Goal: Task Accomplishment & Management: Manage account settings

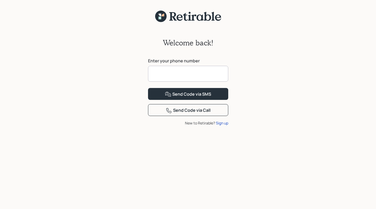
click at [166, 74] on input at bounding box center [188, 74] width 80 height 16
type input "*"
type input "**********"
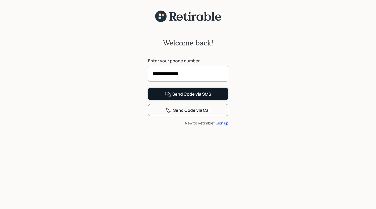
click at [166, 97] on icon at bounding box center [168, 94] width 6 height 6
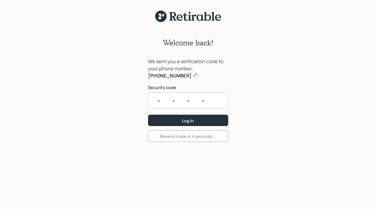
click at [165, 99] on input "text" at bounding box center [188, 100] width 80 height 16
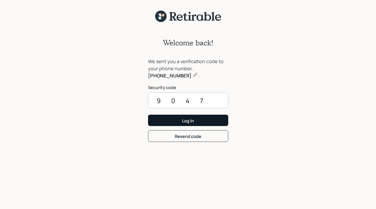
type input "9047"
click at [180, 120] on button "Log In" at bounding box center [188, 120] width 80 height 11
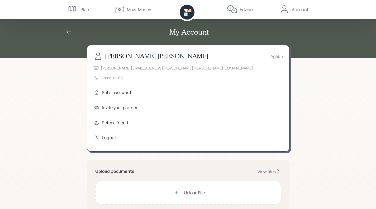
click at [126, 94] on div "Set a password" at bounding box center [116, 92] width 29 height 6
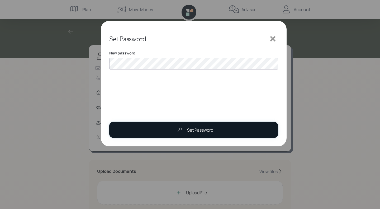
click at [174, 129] on button "Set Password" at bounding box center [193, 130] width 169 height 16
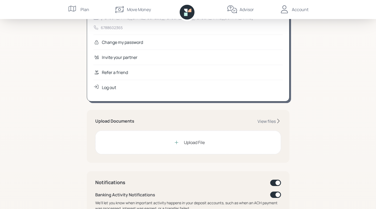
scroll to position [52, 0]
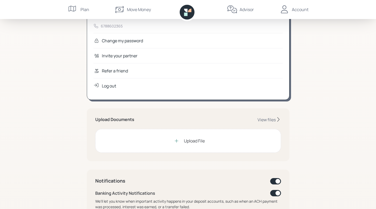
click at [192, 140] on div "Upload File" at bounding box center [194, 141] width 21 height 6
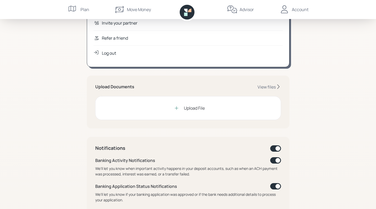
scroll to position [84, 0]
click at [187, 107] on div "Upload File" at bounding box center [194, 108] width 21 height 6
click at [266, 85] on div "View files" at bounding box center [267, 87] width 18 height 6
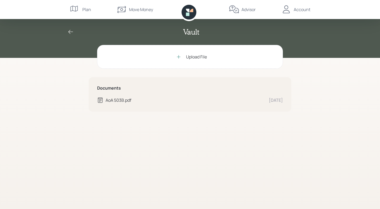
click at [178, 56] on icon at bounding box center [178, 56] width 5 height 5
click at [180, 55] on icon at bounding box center [178, 56] width 5 height 5
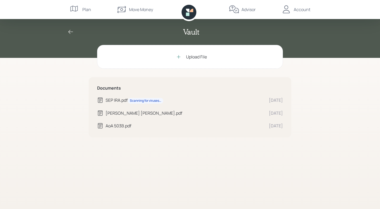
click at [179, 56] on icon at bounding box center [178, 56] width 5 height 5
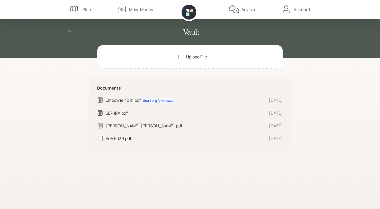
click at [67, 31] on div "Vault" at bounding box center [189, 31] width 253 height 9
click at [71, 33] on icon at bounding box center [71, 32] width 6 height 6
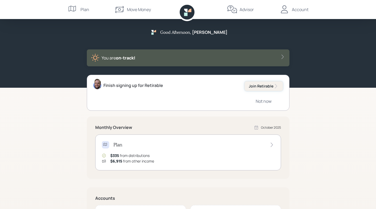
click at [267, 86] on div "Join Retirable" at bounding box center [264, 85] width 30 height 5
click at [273, 145] on icon at bounding box center [271, 144] width 5 height 5
click at [273, 143] on icon at bounding box center [271, 144] width 5 height 5
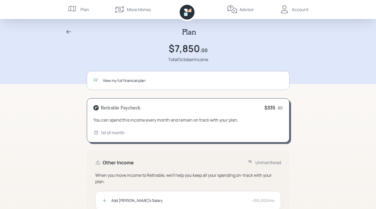
click at [245, 11] on div "Advisor" at bounding box center [247, 9] width 14 height 6
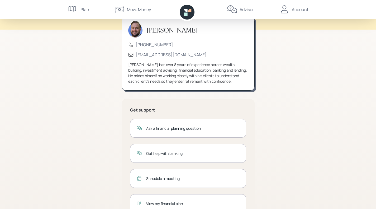
scroll to position [49, 0]
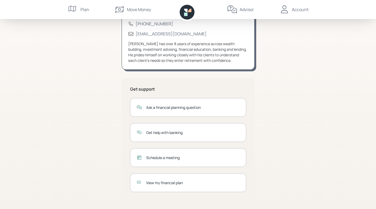
click at [165, 109] on div "Ask a financial planning question" at bounding box center [192, 108] width 93 height 6
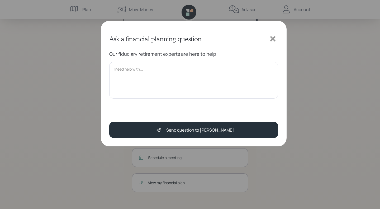
click at [272, 38] on icon at bounding box center [272, 38] width 5 height 5
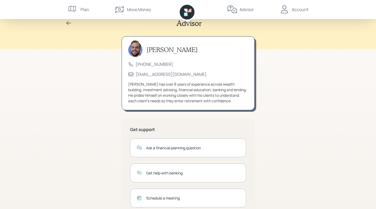
scroll to position [0, 0]
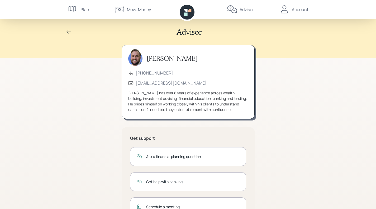
click at [68, 31] on icon at bounding box center [69, 32] width 6 height 6
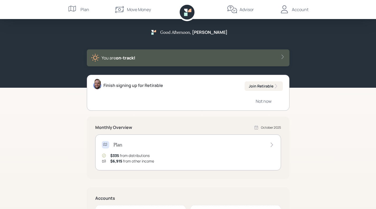
click at [79, 7] on div "Plan" at bounding box center [78, 9] width 21 height 19
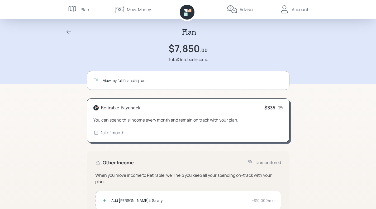
click at [299, 12] on div "Account" at bounding box center [300, 9] width 17 height 6
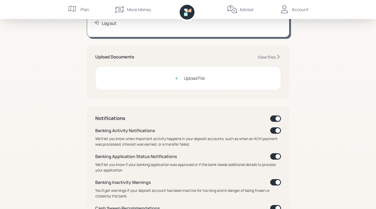
scroll to position [115, 0]
click at [202, 78] on div "Upload File" at bounding box center [194, 78] width 21 height 6
click at [271, 56] on div "View files" at bounding box center [267, 57] width 18 height 6
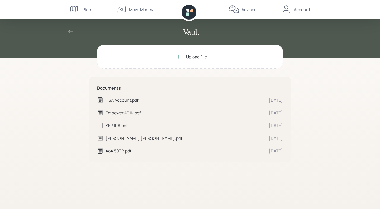
click at [70, 32] on icon at bounding box center [70, 32] width 5 height 4
